Goal: Contribute content: Contribute content

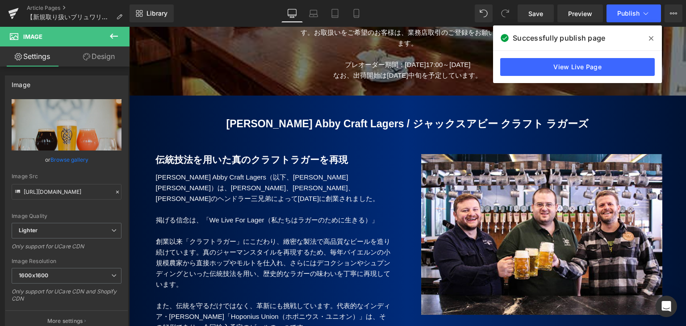
scroll to position [402, 0]
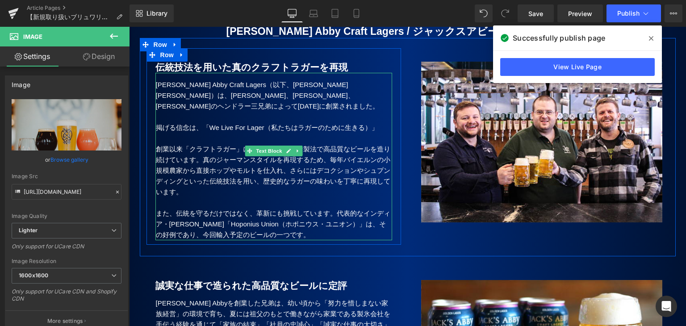
click at [203, 144] on p "創業以来「クラフトラガー」にこだわり、緻密な製法で高品質なビールを造り続けています。真のジャーマンスタイルを再現するため、毎年バイエルンの小規模農家から直接ホ…" at bounding box center [274, 171] width 236 height 54
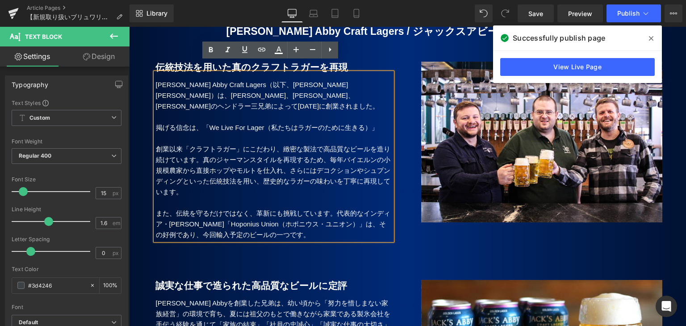
click at [277, 144] on p "創業以来「クラフトラガー」にこだわり、緻密な製法で高品質なビールを造り続けています。真のジャーマンスタイルを再現するため、毎年バイエルンの小規模農家から直接ホ…" at bounding box center [274, 171] width 236 height 54
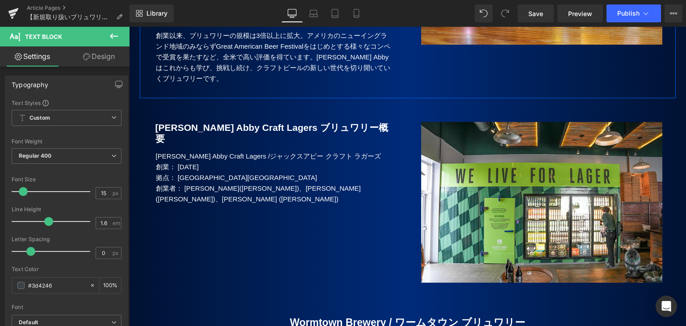
scroll to position [804, 0]
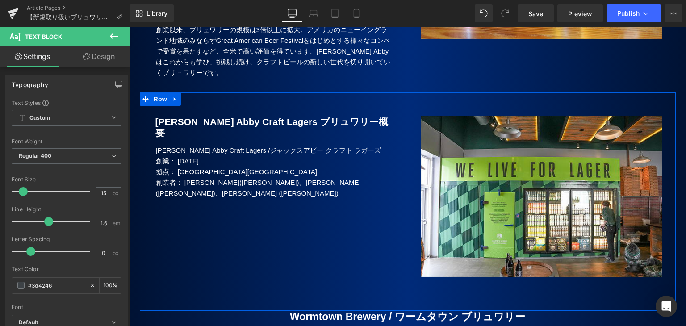
click at [299, 177] on p "創業者： [PERSON_NAME]([PERSON_NAME])、[PERSON_NAME]([PERSON_NAME])、[PERSON_NAME] ([…" at bounding box center [274, 187] width 236 height 21
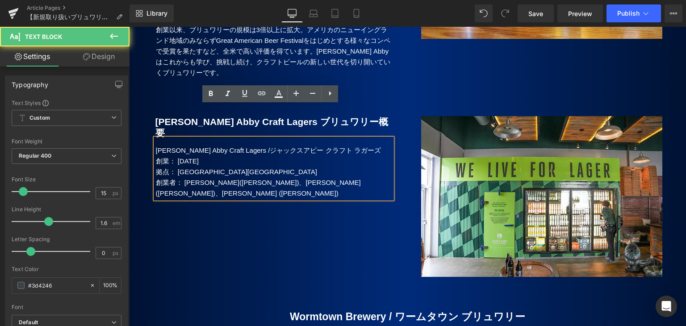
click at [301, 177] on p "創業者： [PERSON_NAME]([PERSON_NAME])、[PERSON_NAME]([PERSON_NAME])、[PERSON_NAME] ([…" at bounding box center [274, 187] width 236 height 21
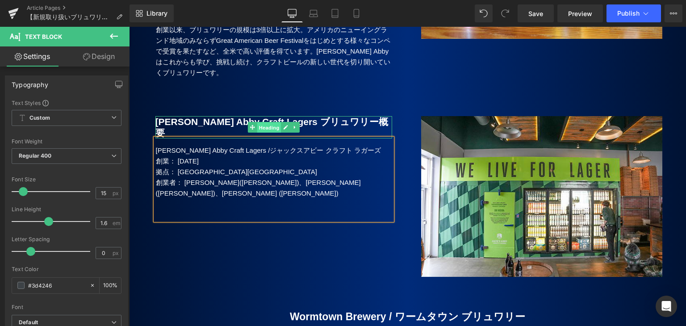
click at [277, 122] on span "Heading" at bounding box center [269, 127] width 24 height 11
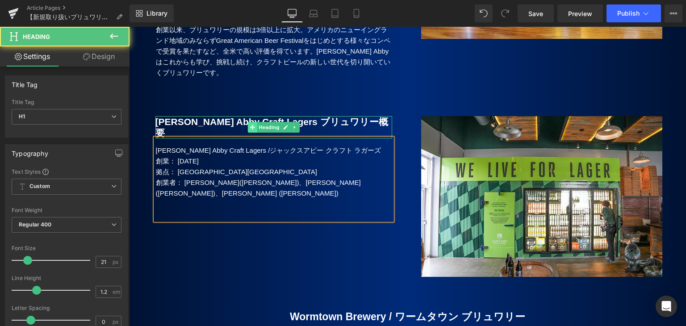
click at [252, 122] on span at bounding box center [252, 127] width 9 height 11
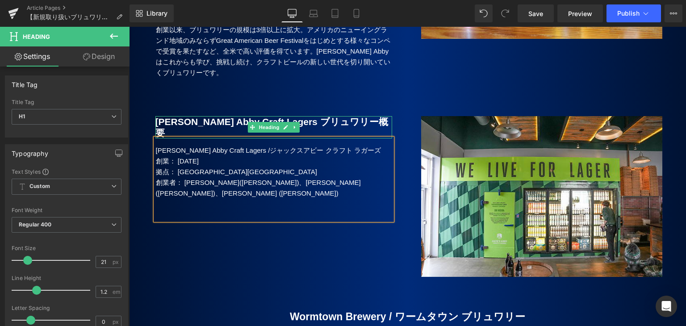
click at [212, 117] on b "[PERSON_NAME] Abby Craft Lagers ブリュワリー概要" at bounding box center [271, 127] width 233 height 21
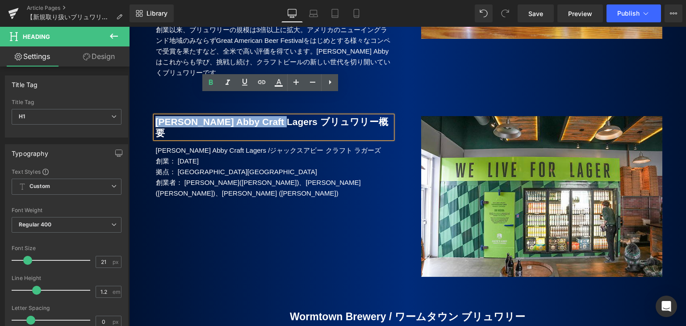
drag, startPoint x: 276, startPoint y: 101, endPoint x: 154, endPoint y: 101, distance: 122.4
click at [155, 117] on b "[PERSON_NAME] Abby Craft Lagers ブリュワリー概要" at bounding box center [271, 127] width 233 height 21
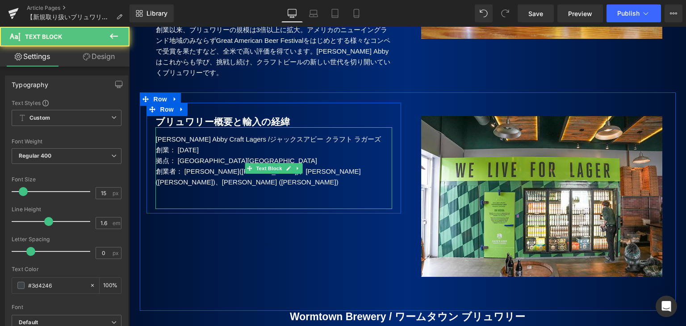
click at [197, 198] on p at bounding box center [274, 203] width 236 height 11
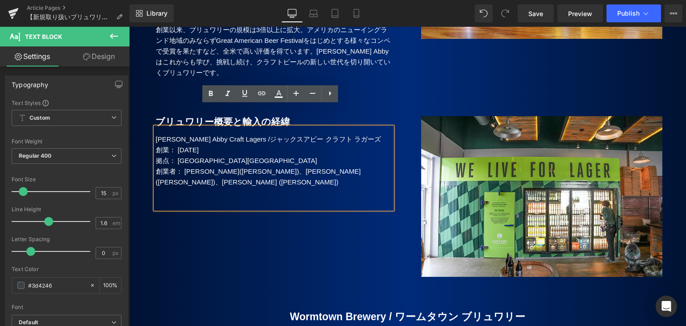
click at [156, 127] on div "[PERSON_NAME] Abby Craft Lagers / ジャックスアビー クラフト ラガーズ 創業： [DATE] 拠点： [GEOGRAPHIC…" at bounding box center [273, 168] width 237 height 82
click at [156, 134] on p "[PERSON_NAME] Abby Craft Lagers / ジャックスアビー クラフト ラガーズ" at bounding box center [274, 139] width 236 height 11
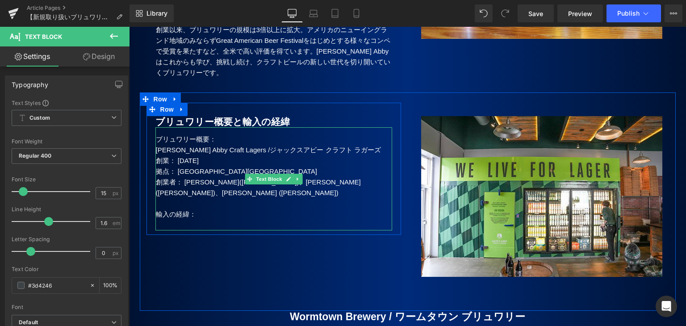
click at [163, 220] on p at bounding box center [274, 225] width 236 height 11
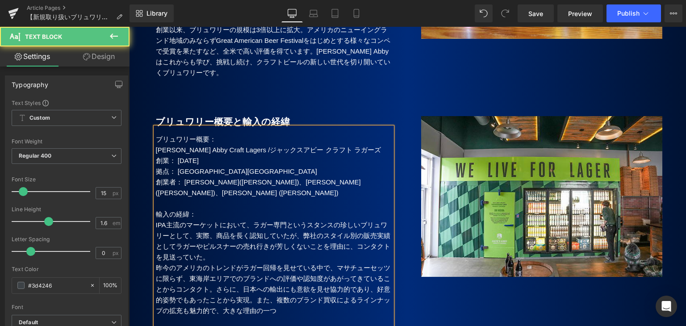
drag, startPoint x: 158, startPoint y: 202, endPoint x: 168, endPoint y: 208, distance: 12.0
click at [159, 220] on p "IPA主流のマーケットにおいて、ラガー専門というスタンスの珍しいブリュワリーとして、実際、商品を長く認知していたが、弊社のスタイル別の販売実績としてラガーやピ…" at bounding box center [274, 241] width 236 height 43
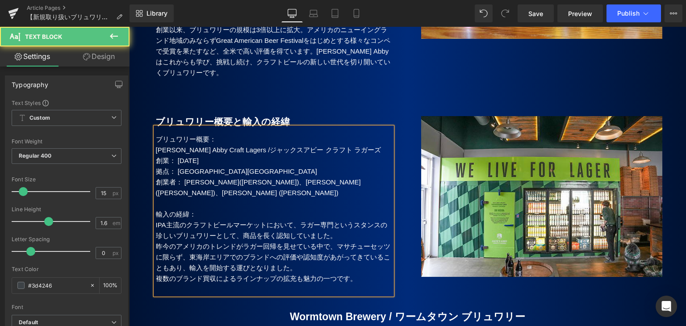
click at [207, 284] on p at bounding box center [274, 289] width 236 height 11
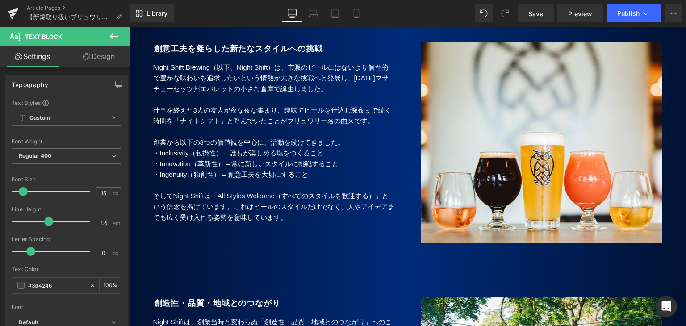
scroll to position [1787, 0]
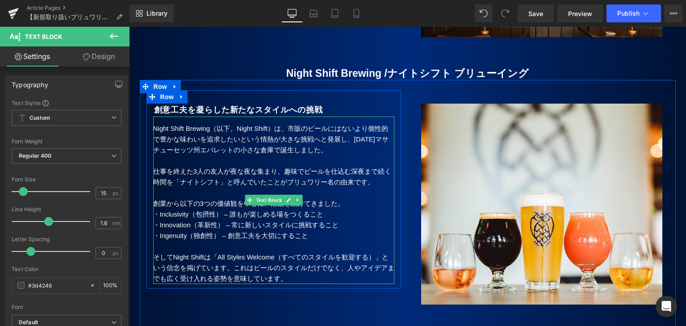
drag, startPoint x: 187, startPoint y: 148, endPoint x: 188, endPoint y: 153, distance: 5.1
click at [187, 168] on span "仕事を終えた3人の友人が夜な夜な集まり、趣味でビールを仕込む深夜まで続く時間を「ナイトシフト」と呼んでいたことがブリュワリー名の由来です。" at bounding box center [272, 177] width 238 height 18
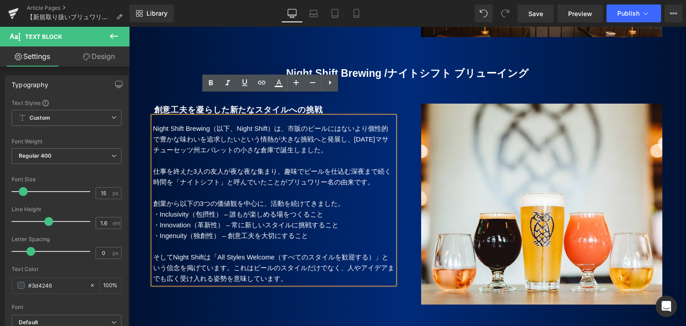
click at [218, 168] on span "仕事を終えた3人の友人が夜な夜な集まり、趣味でビールを仕込む深夜まで続く時間を「ナイトシフト」と呼んでいたことがブリュワリー名の由来です。" at bounding box center [272, 177] width 238 height 18
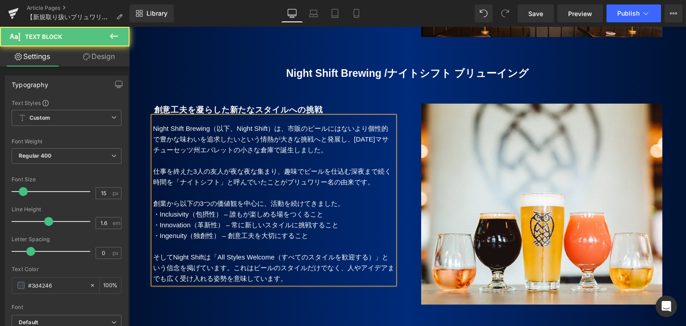
click at [374, 166] on p "仕事を終えた3人の友人が夜な夜な集まり、趣味でビールを仕込む深夜まで続く時間を「ナイトシフト」と呼んでいたことがブリュワリー名の由来です。" at bounding box center [273, 176] width 241 height 21
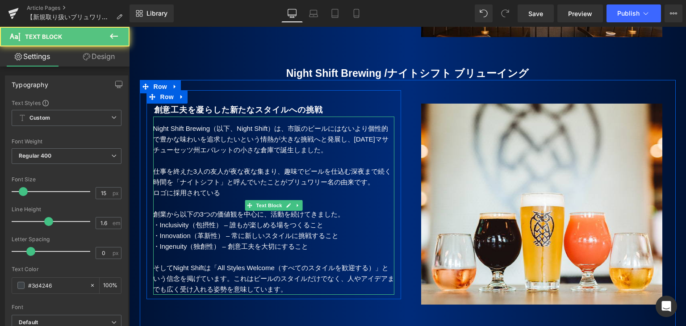
click at [237, 188] on p "ロゴに採用されている" at bounding box center [273, 193] width 241 height 11
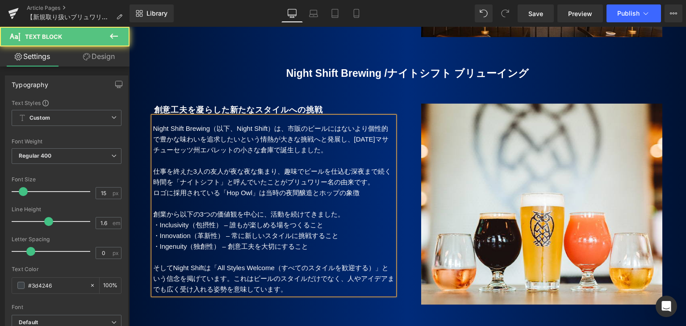
click at [264, 189] on span "ロゴに採用されている「Hop Owl」は当時の夜間醸造とホップの象徴" at bounding box center [256, 193] width 207 height 8
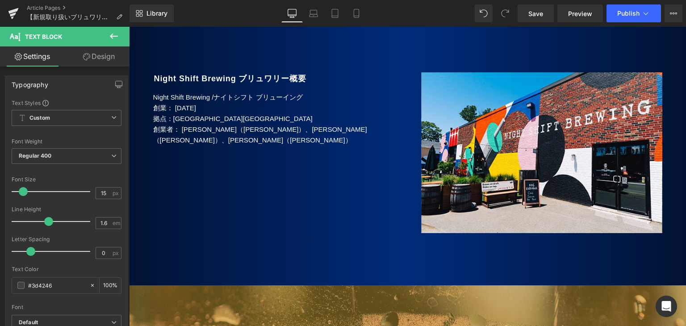
scroll to position [2234, 0]
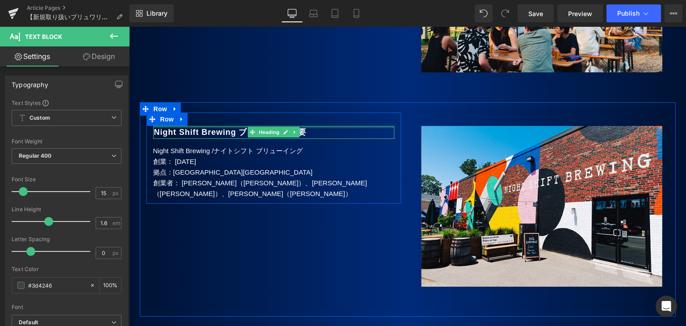
click at [319, 126] on div at bounding box center [273, 127] width 241 height 2
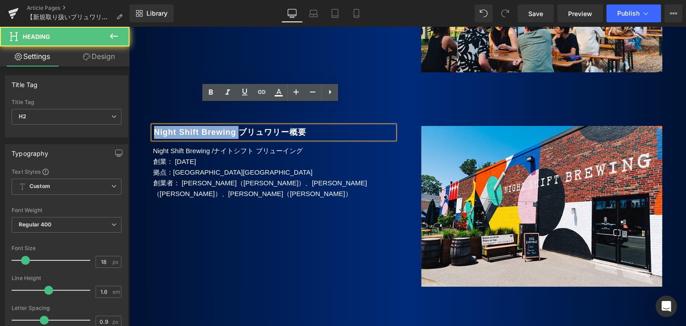
drag, startPoint x: 246, startPoint y: 109, endPoint x: 149, endPoint y: 110, distance: 96.5
click at [153, 126] on div "Night Shift Brewing ブリュワリー概要" at bounding box center [273, 132] width 241 height 13
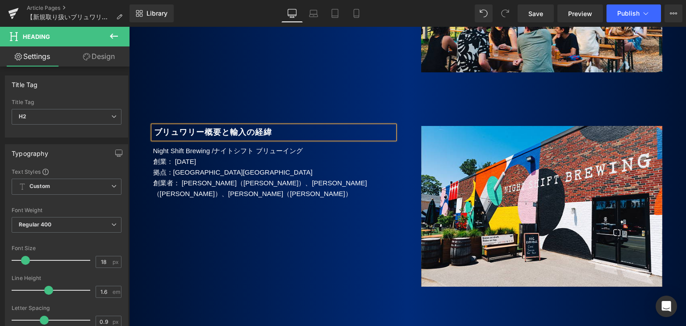
click at [164, 146] on p "Night Shift Brewing / ナイトシフト ブリューイング" at bounding box center [273, 151] width 241 height 11
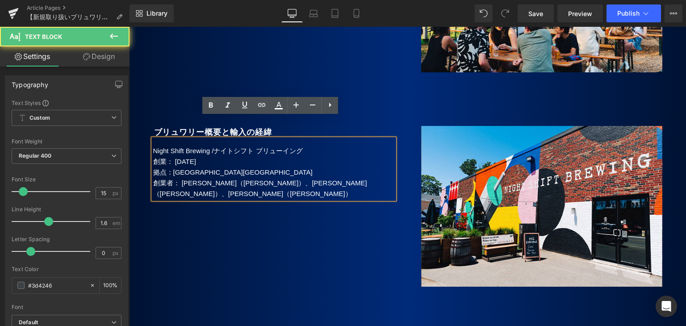
click at [153, 146] on p "Night Shift Brewing / ナイトシフト ブリューイング" at bounding box center [273, 151] width 241 height 11
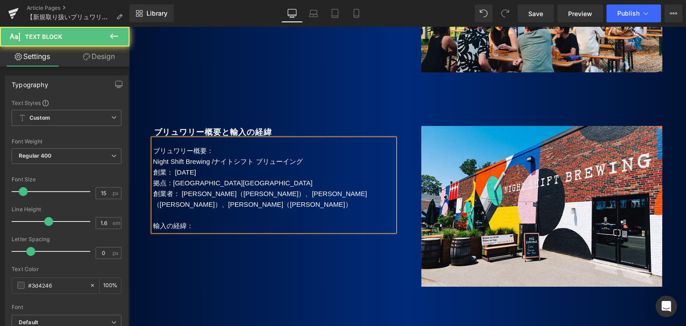
click at [196, 221] on p "輸入の経緯：" at bounding box center [273, 226] width 241 height 11
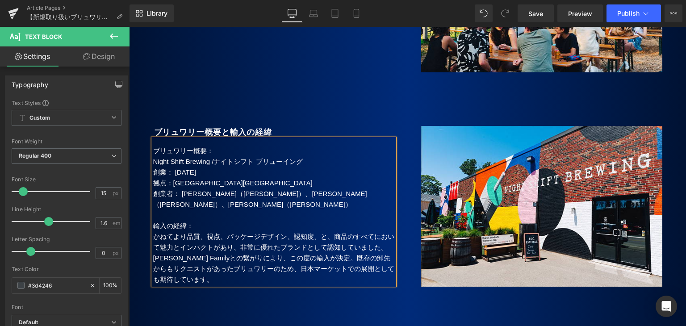
drag, startPoint x: 359, startPoint y: 237, endPoint x: 374, endPoint y: 256, distance: 23.5
click at [359, 253] on p "[PERSON_NAME] Familyとの繋がりにより、この度の輸入が決定。既存の卸先からもリクエストがあったブリュワリーのため、日本マーケットでの展開とし…" at bounding box center [273, 269] width 241 height 32
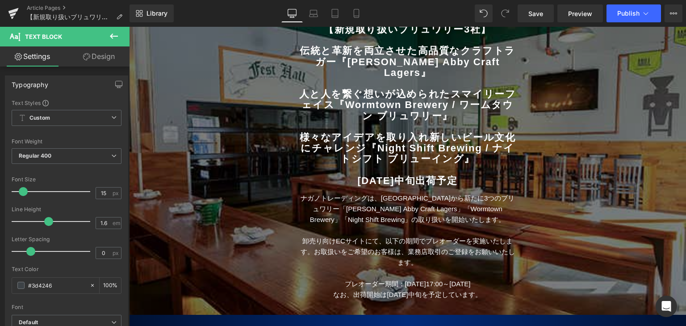
scroll to position [89, 0]
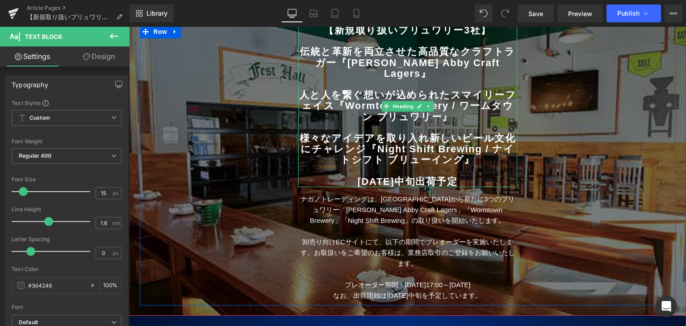
click at [332, 133] on b "様々なアイデアを取り入れ新しいビール文化にチャレンジ『Night Shift Brewing / ナイトシフト ブリューイング』" at bounding box center [408, 149] width 216 height 33
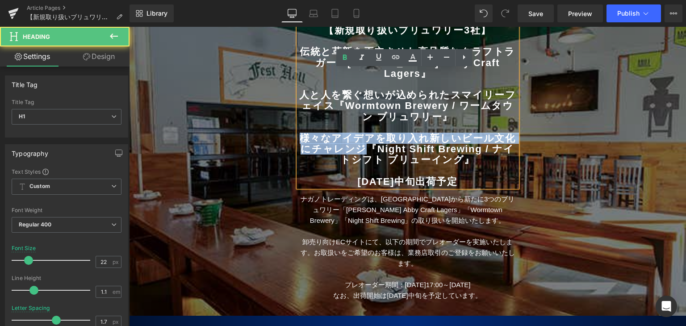
drag, startPoint x: 300, startPoint y: 126, endPoint x: 361, endPoint y: 140, distance: 62.8
click at [361, 140] on b "様々なアイデアを取り入れ新しいビール文化にチャレンジ『Night Shift Brewing / ナイトシフト ブリューイング』" at bounding box center [408, 149] width 216 height 33
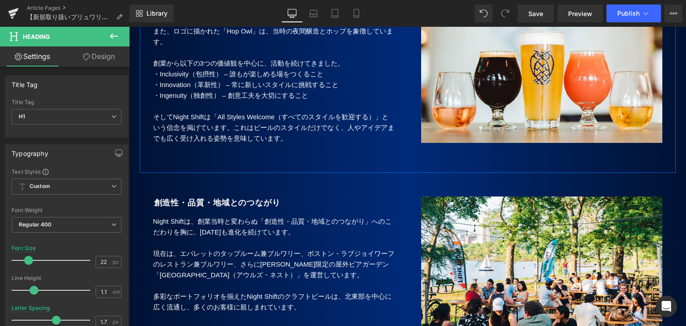
scroll to position [1966, 0]
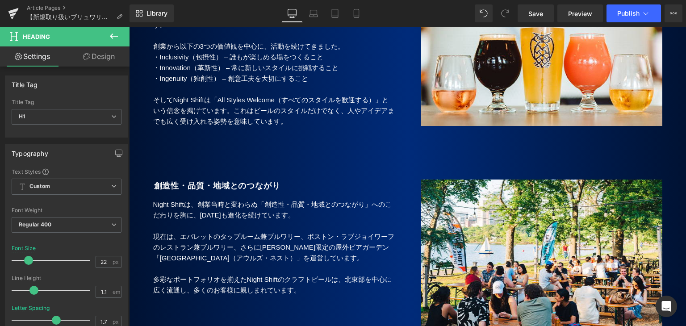
click at [195, 166] on div "創造性・品質・地域とのつながり Heading Night Shiftは、創業当時と変わらぬ「創造性・品質・地域とのつながり」へのこだわりを胸に、[DATE]…" at bounding box center [274, 233] width 255 height 134
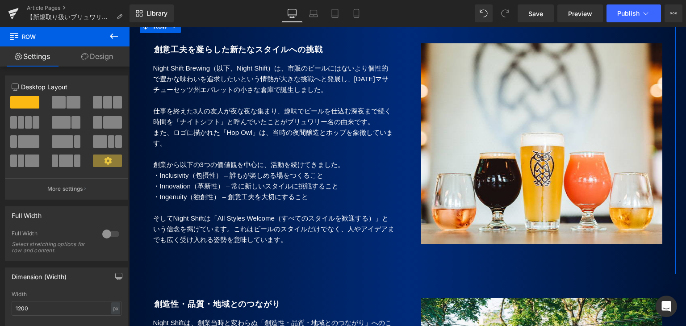
scroll to position [1832, 0]
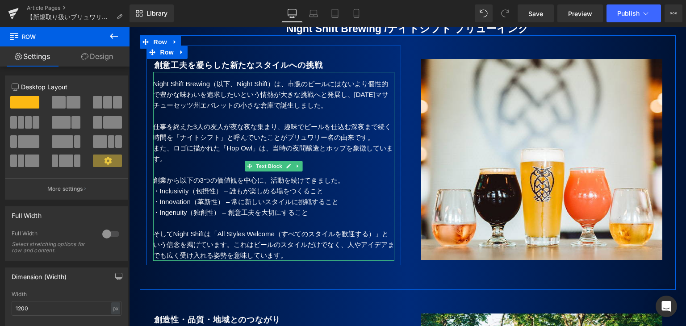
click at [201, 143] on p "また、ロゴに描かれた「Hop Owl」は、当時の夜間醸造とホップを象徴しています。" at bounding box center [273, 153] width 241 height 21
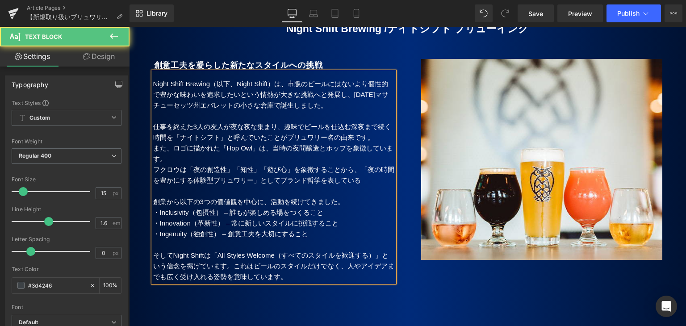
click at [368, 80] on span "Night Shift Brewing（以下、Night Shift）は、市販のビールにはないより個性的で豊かな味わいを追求したいという情熱が大きな挑戦へと発…" at bounding box center [270, 94] width 235 height 29
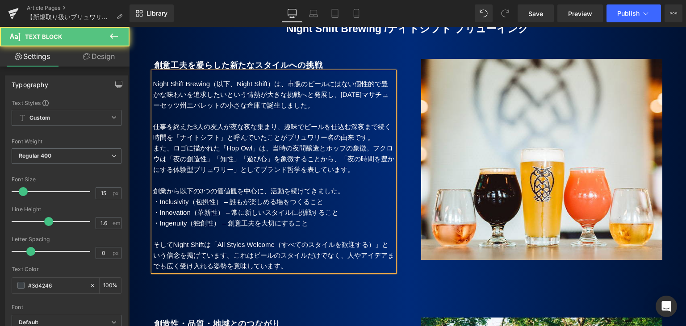
click at [366, 144] on span "また、ロゴに描かれた「Hop Owl」は、当時の夜間醸造とホップの象徴。" at bounding box center [263, 148] width 220 height 8
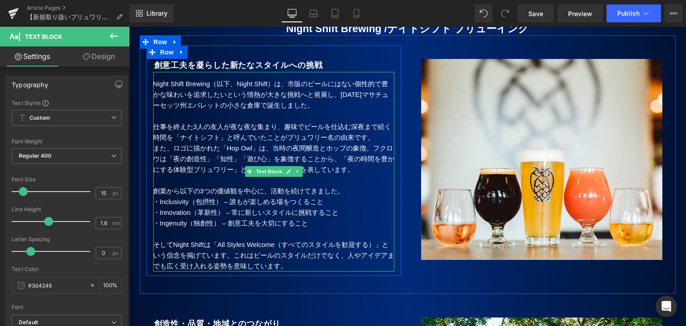
click at [156, 187] on span "創業から以下の3つの価値観を中心に、活動を続けてきました。" at bounding box center [248, 191] width 191 height 8
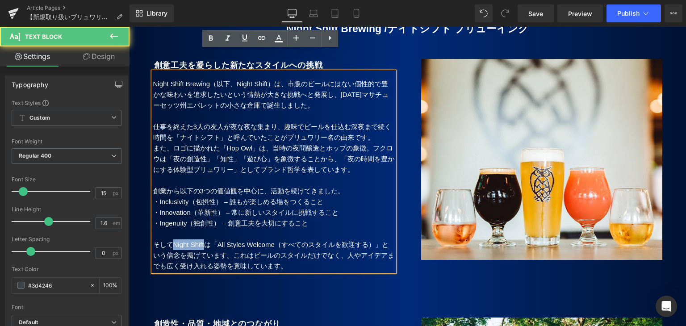
drag, startPoint x: 170, startPoint y: 221, endPoint x: 205, endPoint y: 226, distance: 35.1
click at [205, 239] on p "そしてNight Shiftは「All Styles Welcome（すべてのスタイルを歓迎する）」という信念を掲げています。これはビールのスタイルだけでなく…" at bounding box center [273, 255] width 241 height 32
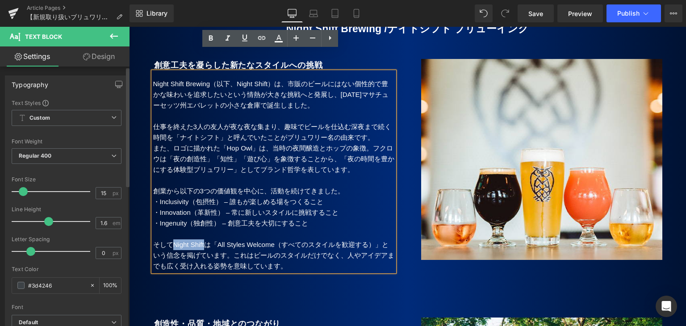
copy p "Night Shift"
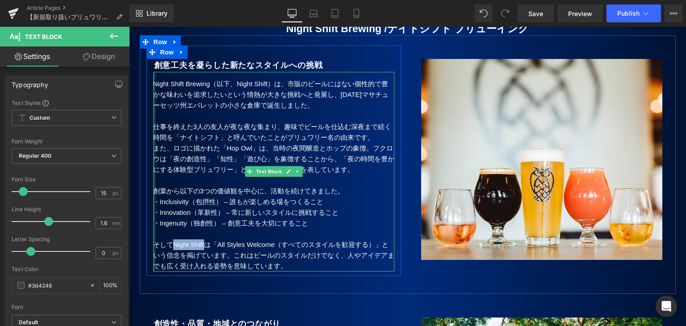
click at [153, 169] on div at bounding box center [154, 172] width 2 height 200
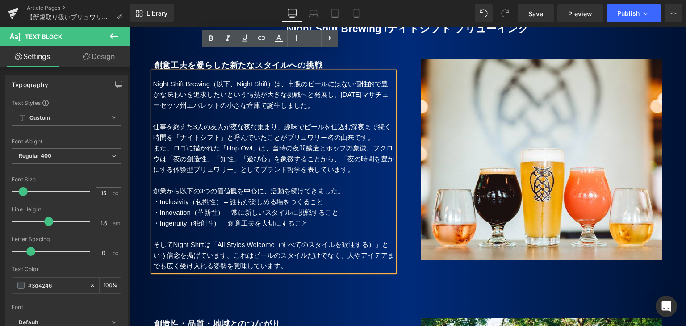
click at [153, 187] on span "創業から以下の3つの価値観を中心に、活動を続けてきました。" at bounding box center [248, 191] width 191 height 8
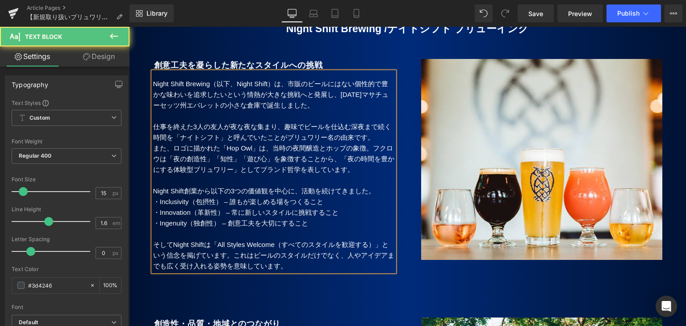
click at [210, 239] on p "そしてNight Shiftは「All Styles Welcome（すべてのスタイルを歓迎する）」という信念を掲げています。これはビールのスタイルだけでなく…" at bounding box center [273, 255] width 241 height 32
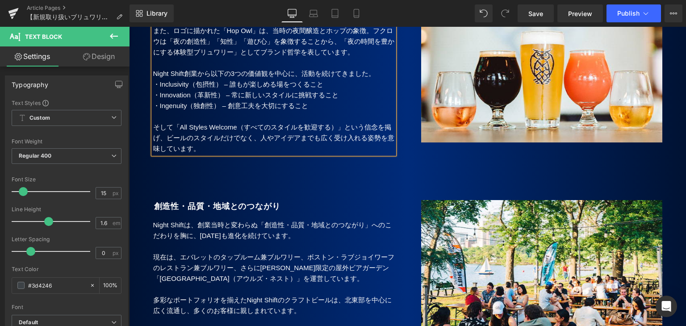
scroll to position [1966, 0]
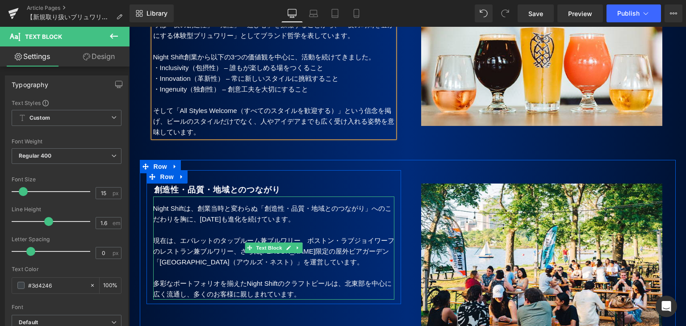
click at [313, 242] on p "現在は、エバレットのタップルーム兼ブルワリー、ボストン・ラブジョイワーフのレストラン兼ブルワリー、さらに[PERSON_NAME]限定の屋外ビアガーデン「[G…" at bounding box center [273, 251] width 241 height 32
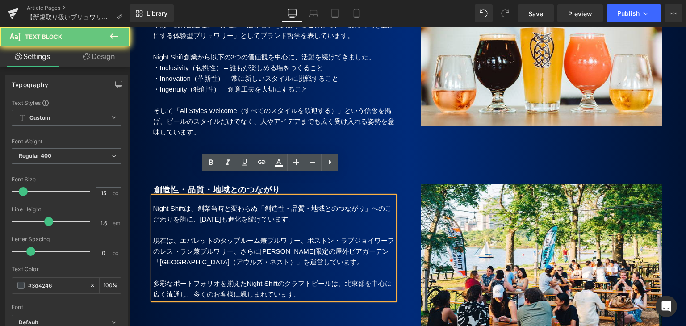
click at [302, 240] on p "現在は、エバレットのタップルーム兼ブルワリー、ボストン・ラブジョイワーフのレストラン兼ブルワリー、さらに[PERSON_NAME]限定の屋外ビアガーデン「[G…" at bounding box center [273, 251] width 241 height 32
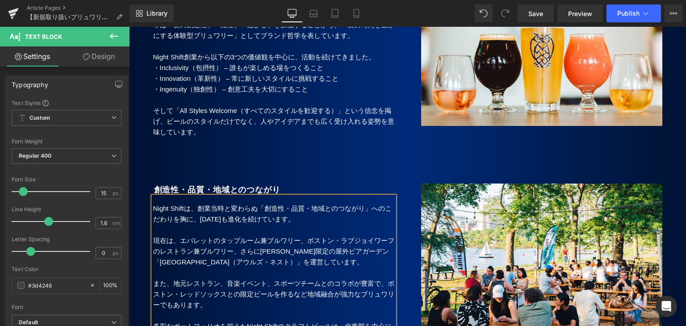
click at [349, 278] on p "また、地元レストラン、音楽イベント、スポーツチームとのコラボが豊富で、ボストン・レッドソックスとの限定ビールを作るなど地域融合が強力なブリュワリーでもあります。" at bounding box center [273, 294] width 241 height 32
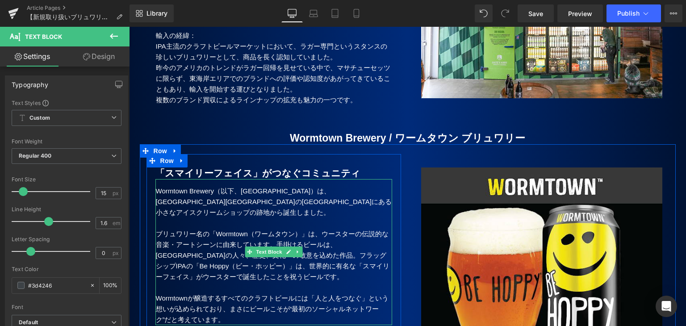
scroll to position [1028, 0]
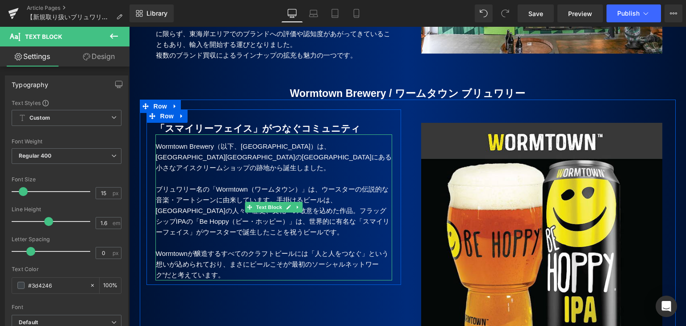
click at [210, 184] on p "ブリュワリー名の「Wormtown（ワームタウン）」は、ウースターの伝説的な音楽・アートシーンに由来しています。手掛けるビールは、[GEOGRAPHIC_DA…" at bounding box center [274, 211] width 236 height 54
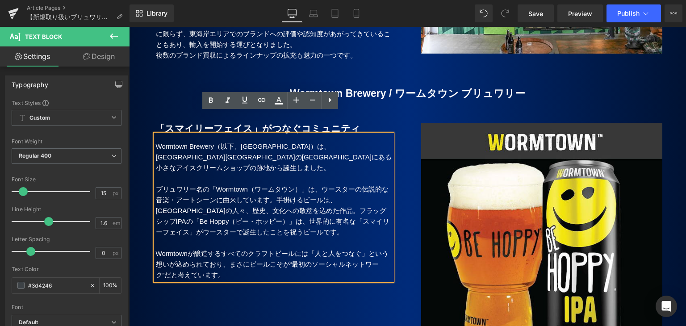
click at [279, 184] on p "ブリュワリー名の「Wormtown（ワームタウン）」は、ウースターの伝説的な音楽・アートシーンに由来しています。手掛けるビールは、[GEOGRAPHIC_DA…" at bounding box center [274, 211] width 236 height 54
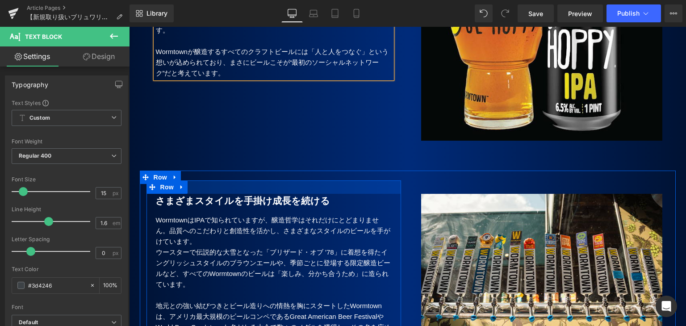
scroll to position [1296, 0]
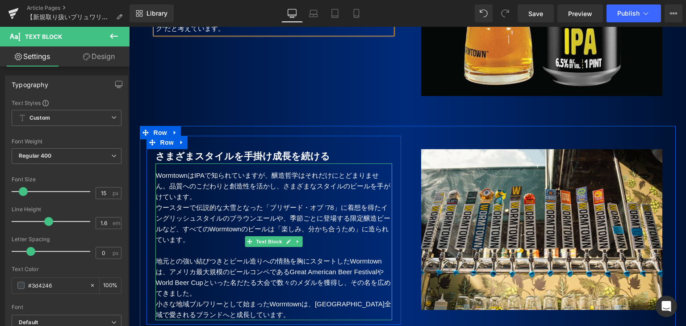
click at [276, 260] on p "地元との強い結びつきとビール造りへの情熱を胸にスタートしたWormtown は、アメリカ最大規模のビールコンペであるGreat American Beer F…" at bounding box center [274, 277] width 236 height 43
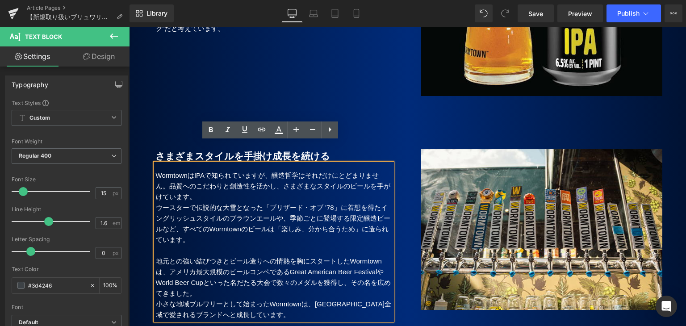
click at [276, 261] on p "地元との強い結びつきとビール造りへの情熱を胸にスタートしたWormtown は、アメリカ最大規模のビールコンペであるGreat American Beer F…" at bounding box center [274, 277] width 236 height 43
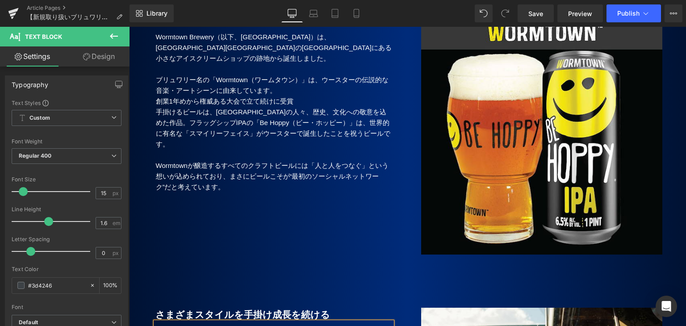
scroll to position [1072, 0]
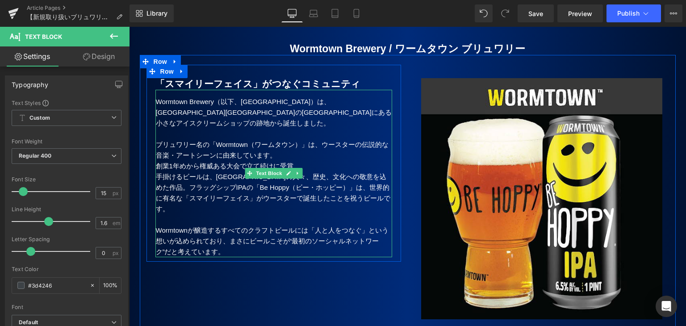
click at [296, 161] on p "創業1年めから権威ある大会で立て続けに受賞" at bounding box center [274, 166] width 236 height 11
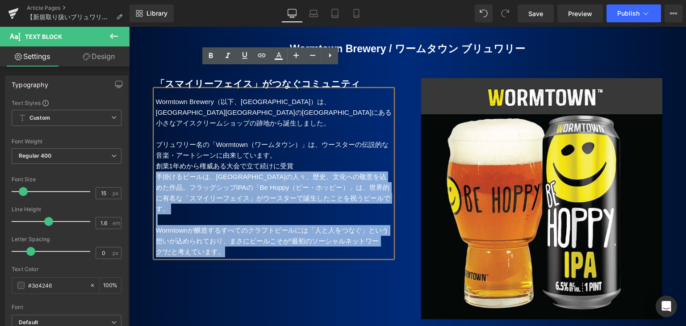
drag, startPoint x: 296, startPoint y: 144, endPoint x: 151, endPoint y: 146, distance: 144.3
click at [155, 146] on div "Wormtown Brewery（以下、[GEOGRAPHIC_DATA]）は、[GEOGRAPHIC_DATA][GEOGRAPHIC_DATA]の[GEO…" at bounding box center [273, 174] width 237 height 168
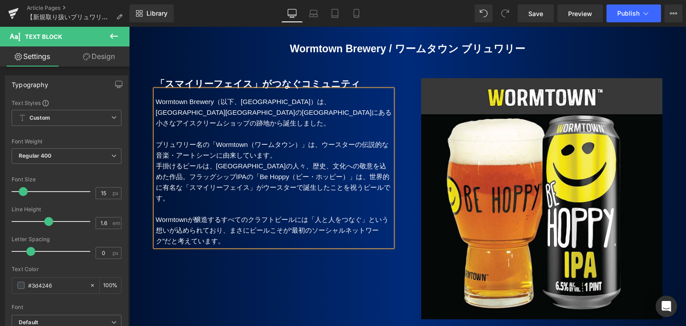
click at [247, 161] on p "手掛けるビールは、[GEOGRAPHIC_DATA]の人々、歴史、文化への敬意を込めた作品。 フラッグシップIPAの「Be Hoppy（ビー・ホッピー）」は、…" at bounding box center [274, 182] width 236 height 43
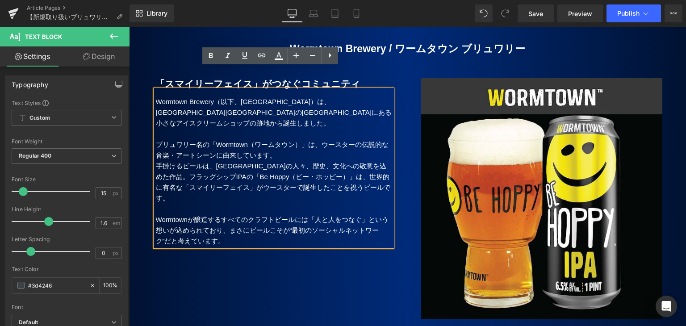
click at [172, 173] on span "フラッグシップIPAの「Be Hoppy（ビー・ホッピー）」は、世界的に有名な「スマイリーフェイス」がウースターで誕生したことを祝うビールです。" at bounding box center [273, 187] width 235 height 29
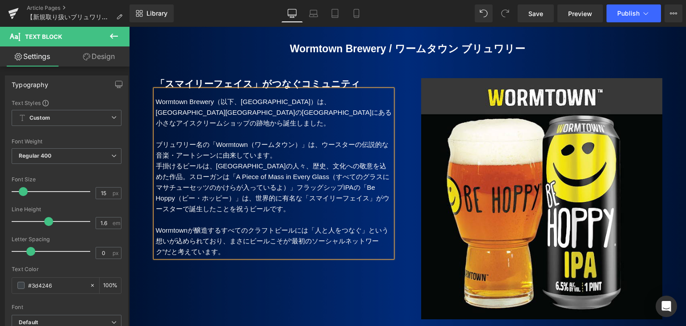
click at [211, 161] on p "手掛けるビールは、[GEOGRAPHIC_DATA]の人々、歴史、文化への敬意を込めた作品。スローガンは「A Piece of Mass in Every G…" at bounding box center [274, 188] width 236 height 54
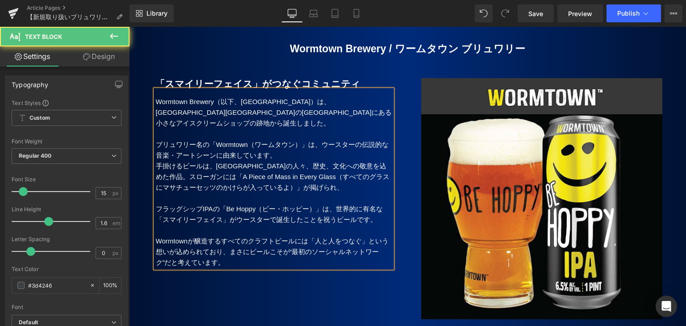
click at [337, 167] on p "手掛けるビールは、[GEOGRAPHIC_DATA]の人々、歴史、文化への敬意を込めた作品。スローガンには「A Piece of Mass in Every …" at bounding box center [274, 177] width 236 height 32
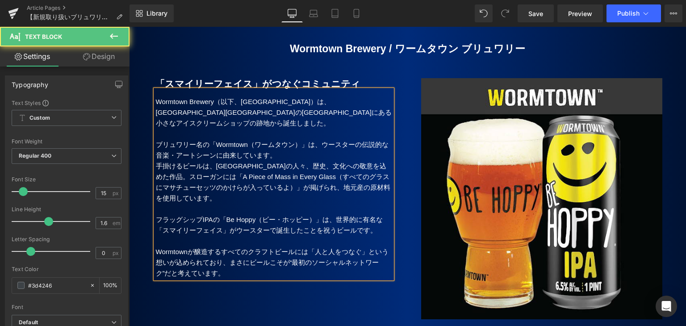
click at [369, 216] on span "フラッグシップIPAの「Be Hoppy（ビー・ホッピー）」は、世界的に有名な「スマイリーフェイス」がウースターで誕生したことを祝うビールです。" at bounding box center [269, 225] width 227 height 18
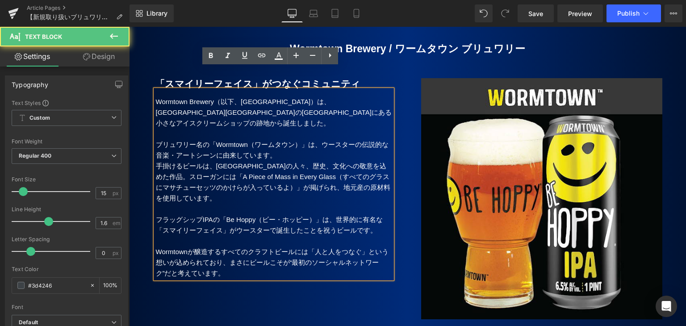
click at [167, 161] on p "手掛けるビールは、[GEOGRAPHIC_DATA]の人々、歴史、文化への敬意を込めた作品。スローガンには「A Piece of Mass in Every …" at bounding box center [274, 182] width 236 height 43
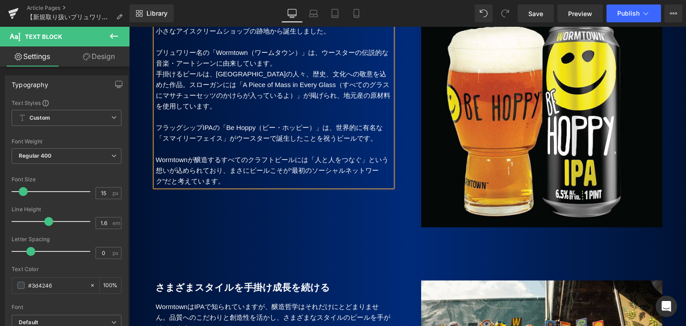
scroll to position [1206, 0]
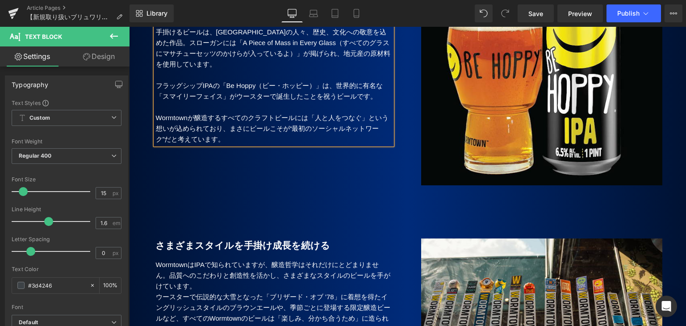
click at [243, 119] on p "Wormtownが醸造するすべてのクラフトビールには「人と人をつなぐ」という想いが込められており、まさにビールこそが“最初のソーシャルネットワーク”だと考えて…" at bounding box center [274, 129] width 236 height 32
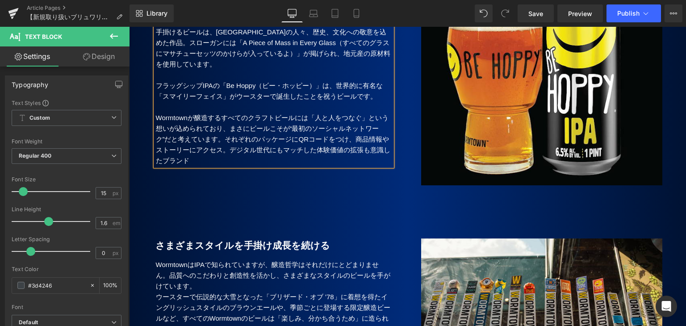
drag, startPoint x: 293, startPoint y: 117, endPoint x: 304, endPoint y: 148, distance: 33.2
click at [294, 117] on p "Wormtownが醸造するすべてのクラフトビールには「人と人をつなぐ」という想いが込められており、まさにビールこそが“最初のソーシャルネットワーク”だと考えて…" at bounding box center [274, 140] width 236 height 54
drag, startPoint x: 238, startPoint y: 130, endPoint x: 334, endPoint y: 131, distance: 96.5
click at [334, 131] on p "Wormtownが醸造するすべてのクラフトビールには「人と人をつなぐ」という想いが込められており、まさにビールこそが“最初のソーシャルネットワーク”だと考えて…" at bounding box center [274, 140] width 236 height 54
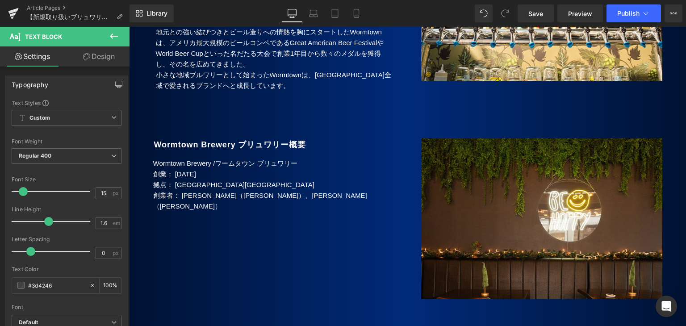
scroll to position [1564, 0]
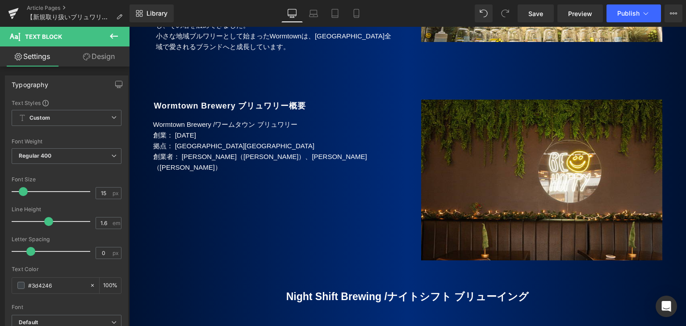
click at [233, 141] on p "拠点： [GEOGRAPHIC_DATA][GEOGRAPHIC_DATA]" at bounding box center [273, 146] width 241 height 11
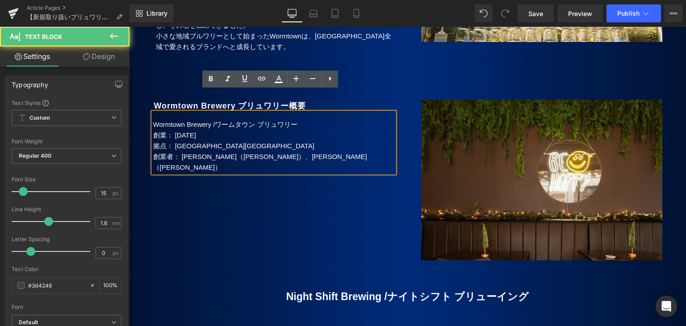
click at [380, 151] on p "創業者： [PERSON_NAME]（[PERSON_NAME]）、[PERSON_NAME]（[PERSON_NAME]）" at bounding box center [273, 161] width 241 height 21
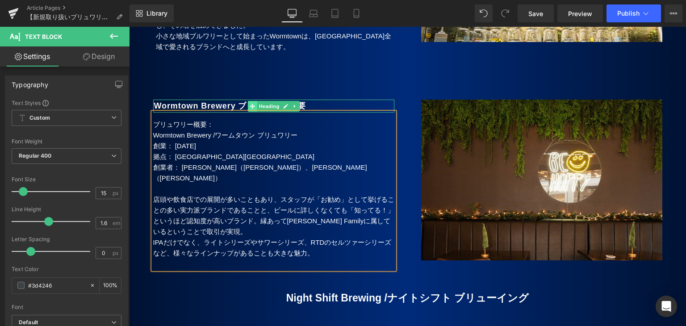
click at [248, 101] on span at bounding box center [252, 106] width 9 height 11
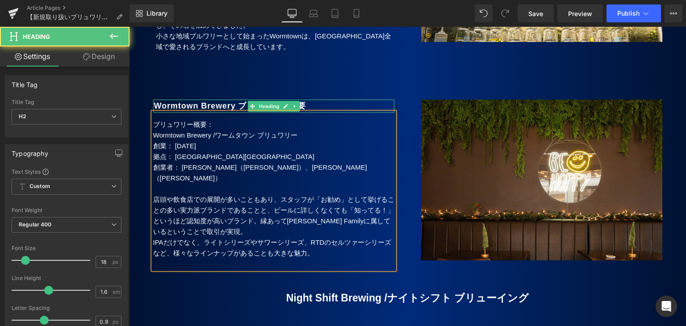
click at [221, 101] on b "Wormtown Brewery ブリュワリー概要" at bounding box center [230, 105] width 152 height 9
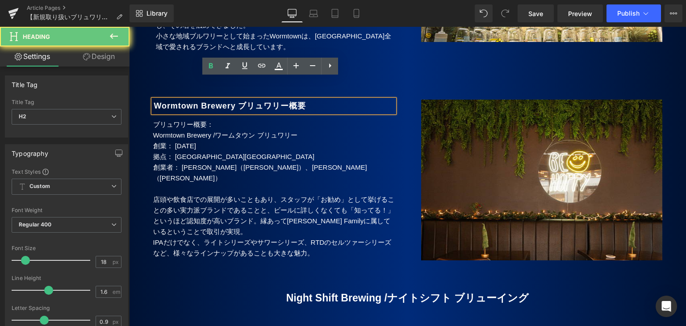
click at [248, 101] on b "Wormtown Brewery ブリュワリー概要" at bounding box center [230, 105] width 152 height 9
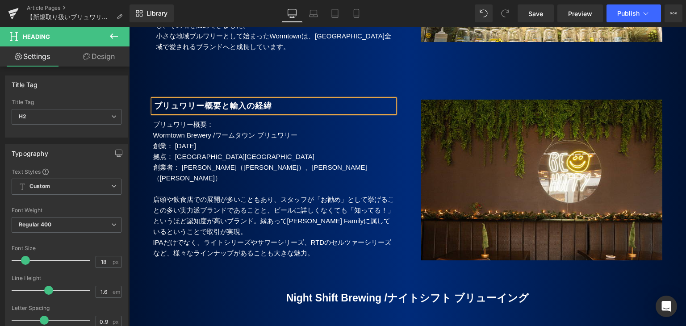
click at [157, 184] on p at bounding box center [273, 189] width 241 height 11
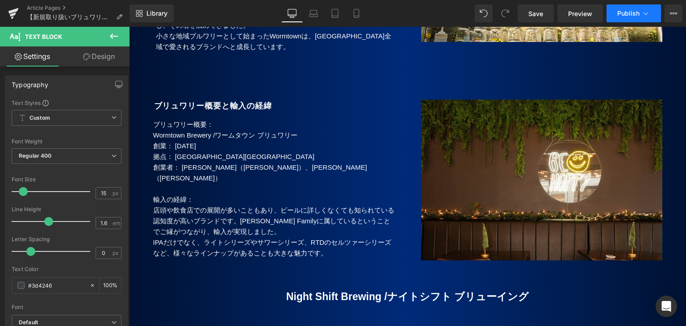
click at [621, 21] on button "Publish" at bounding box center [634, 13] width 55 height 18
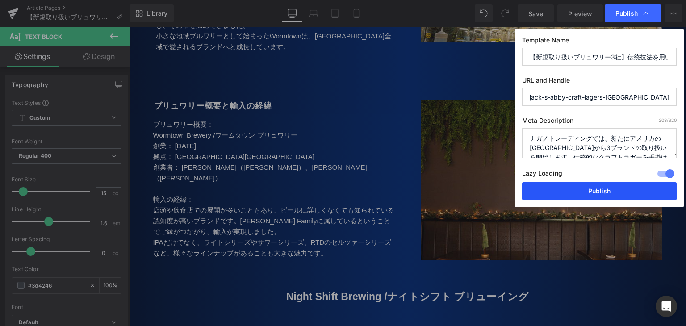
click at [586, 191] on button "Publish" at bounding box center [599, 191] width 155 height 18
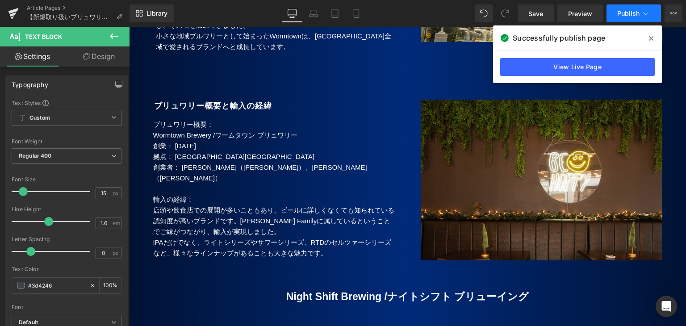
click at [633, 10] on span "Publish" at bounding box center [628, 13] width 22 height 7
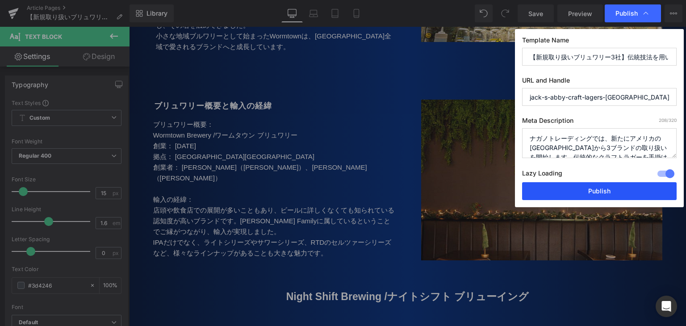
click at [587, 191] on button "Publish" at bounding box center [599, 191] width 155 height 18
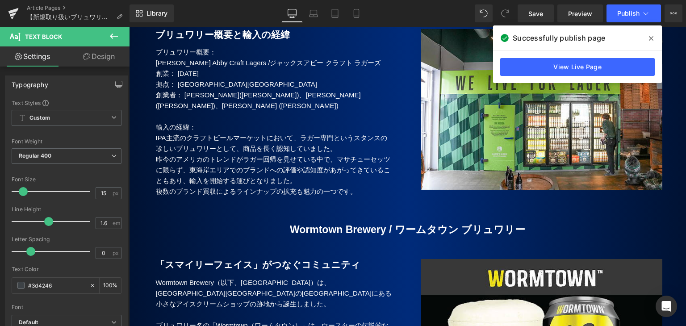
scroll to position [894, 0]
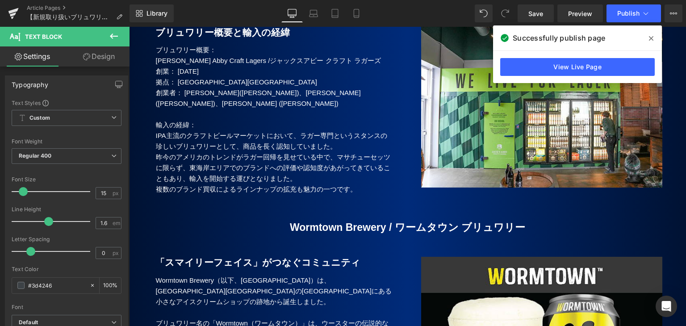
click at [313, 130] on p "IPA主流のクラフトビールマーケットにおいて、ラガー専門というスタンスの珍しいブリュワリーとして、商品を長く認知していました。" at bounding box center [274, 140] width 236 height 21
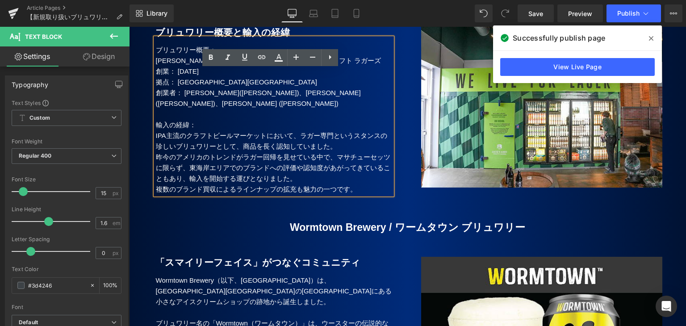
click at [325, 130] on p "IPA主流のクラフトビールマーケットにおいて、ラガー専門というスタンスの珍しいブリュワリーとして、商品を長く認知していました。" at bounding box center [274, 140] width 236 height 21
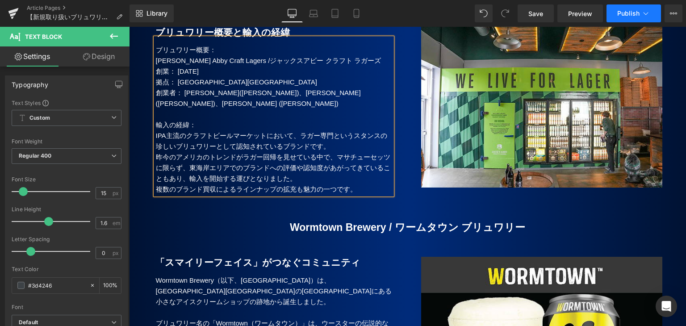
click at [629, 13] on span "Publish" at bounding box center [628, 13] width 22 height 7
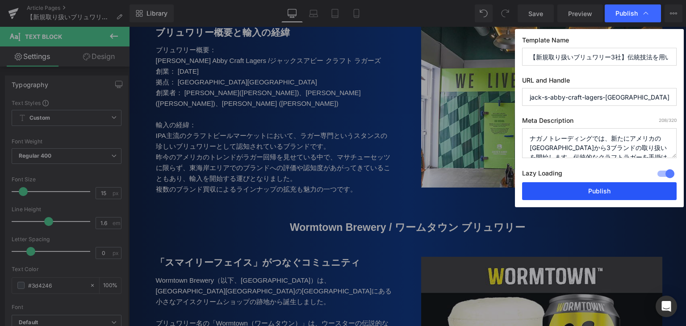
click at [581, 191] on button "Publish" at bounding box center [599, 191] width 155 height 18
